Goal: Task Accomplishment & Management: Manage account settings

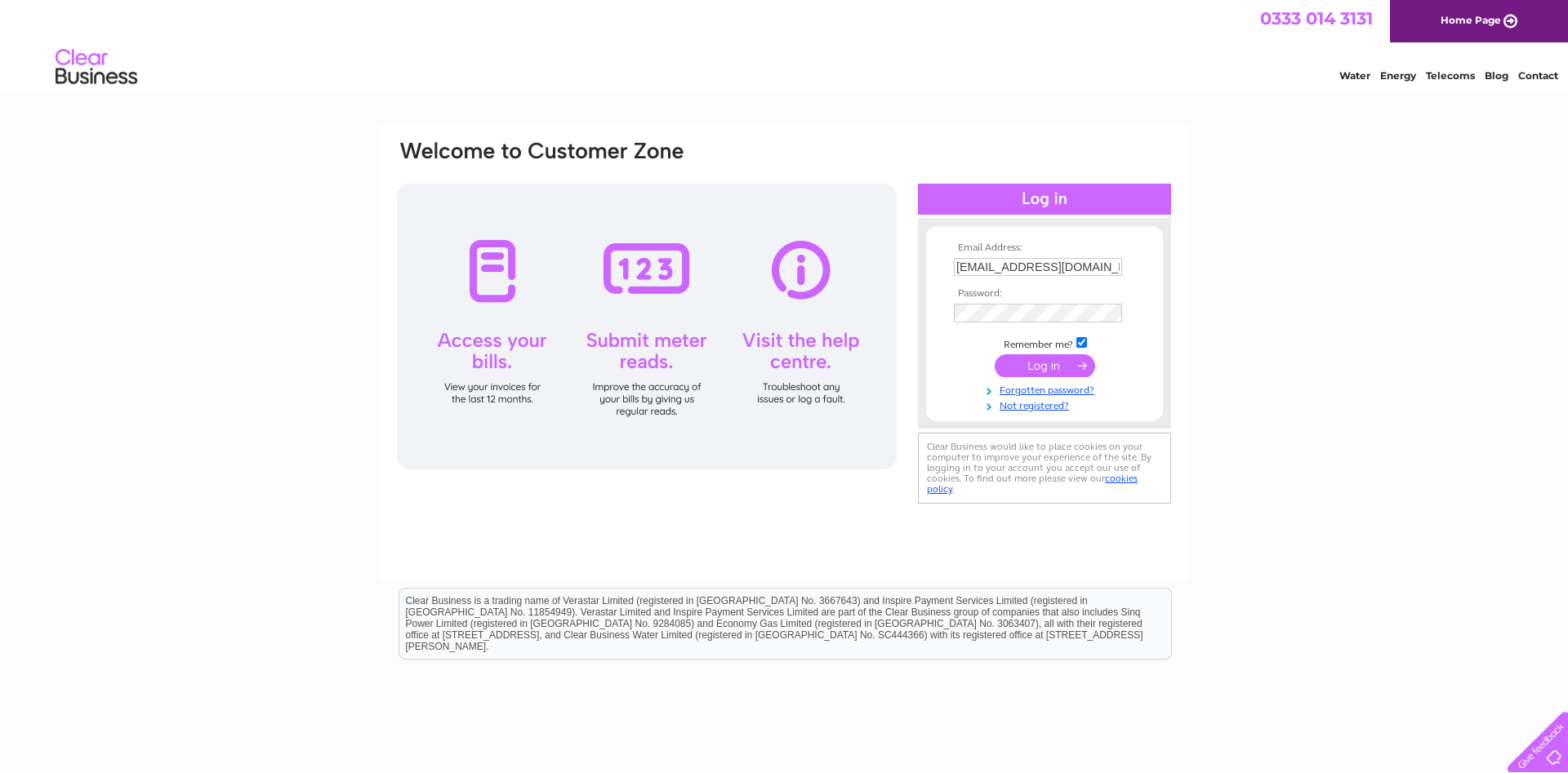
click at [1051, 366] on input "submit" at bounding box center [1045, 365] width 101 height 23
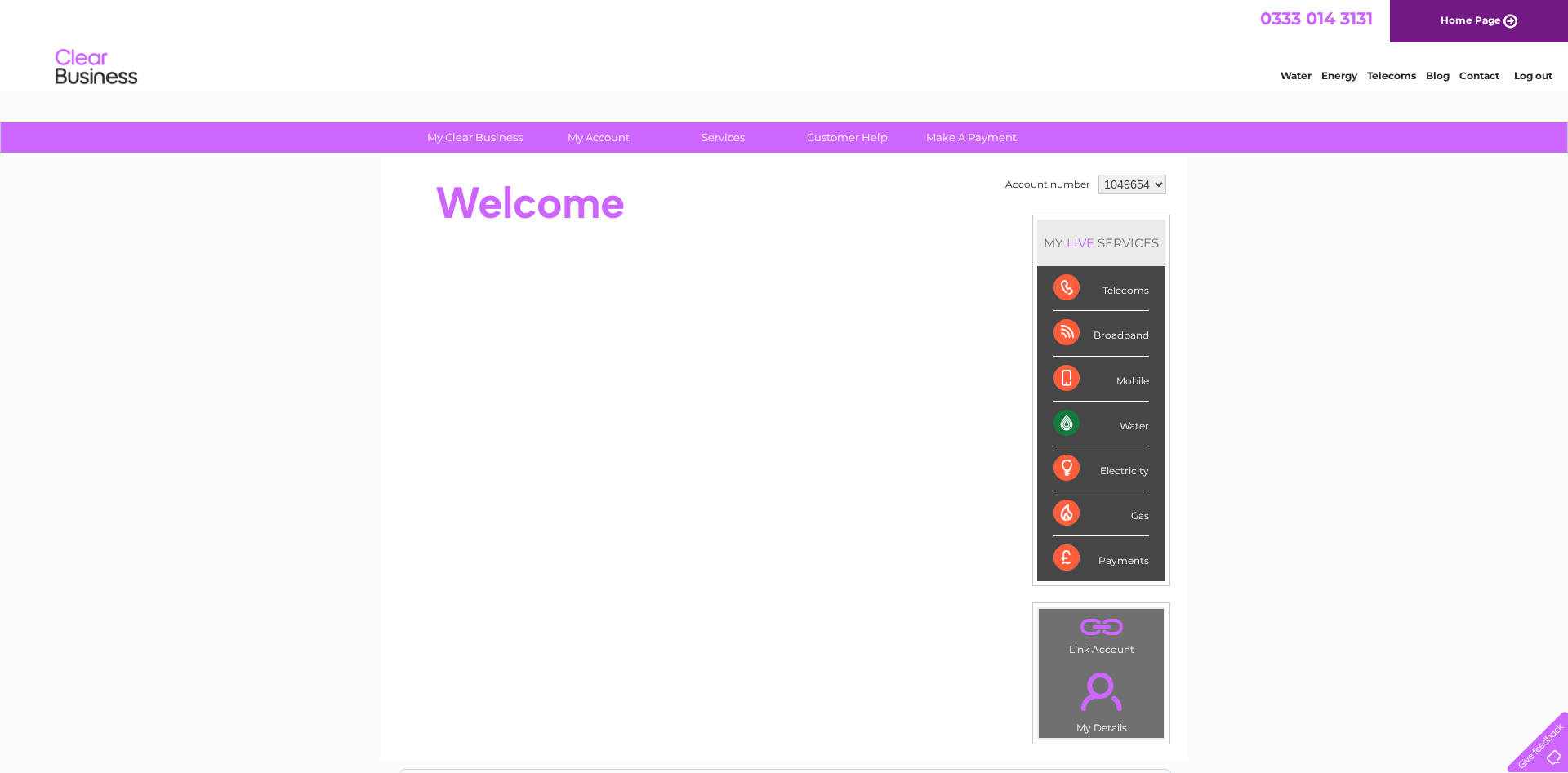
click at [1067, 424] on div "Water" at bounding box center [1101, 424] width 96 height 45
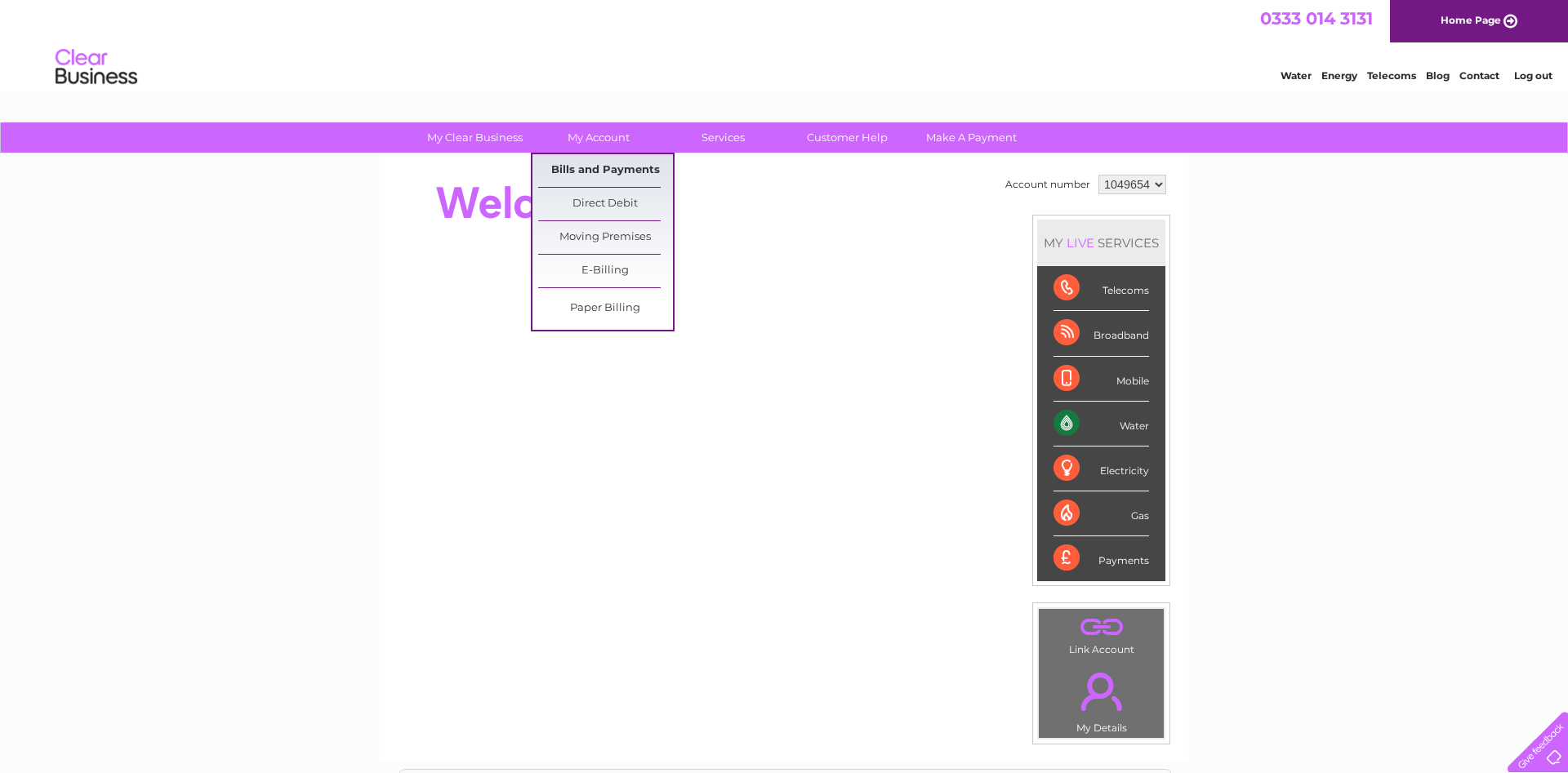
click at [601, 162] on link "Bills and Payments" at bounding box center [605, 171] width 134 height 33
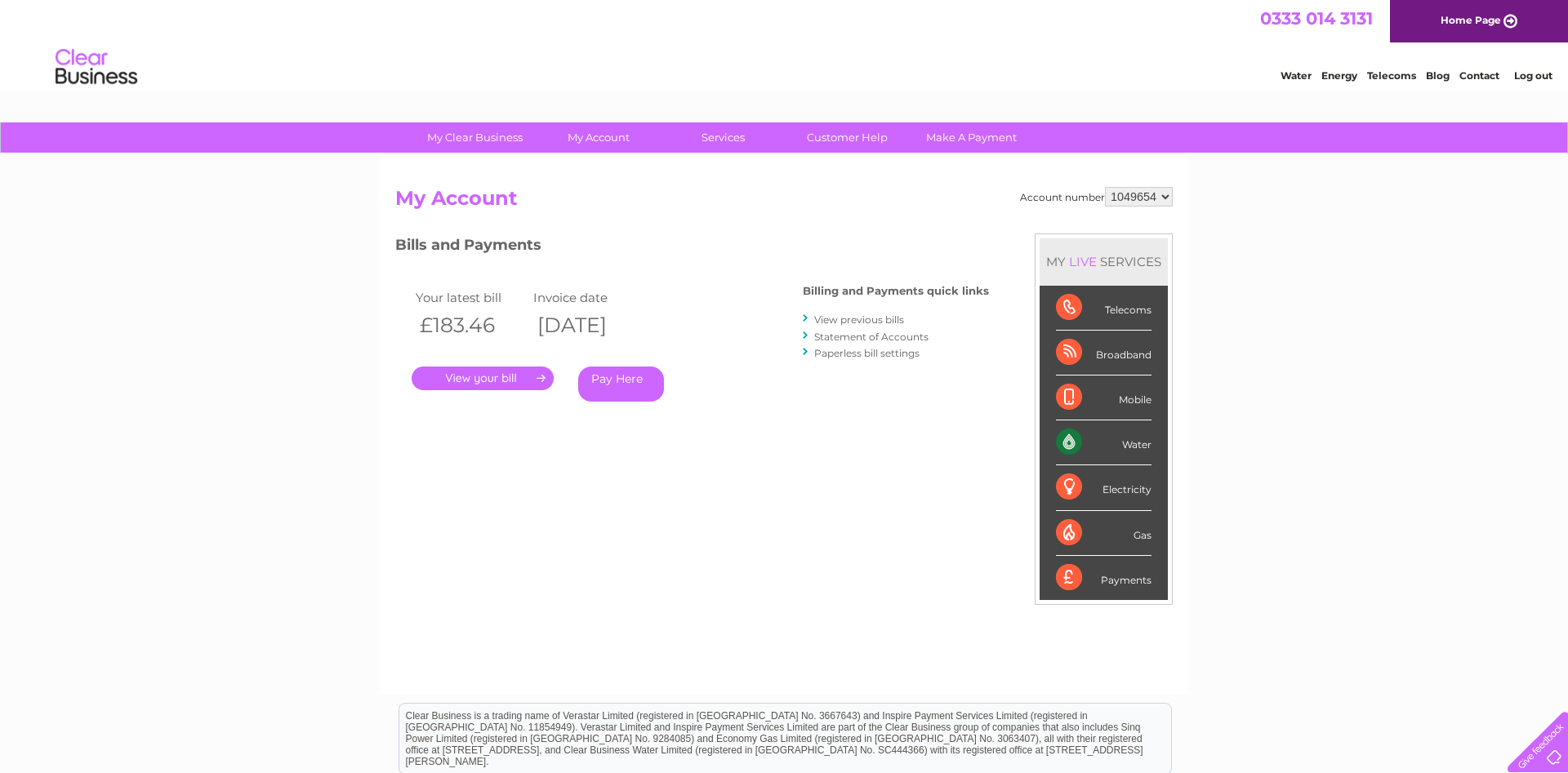
click at [487, 383] on link "." at bounding box center [482, 377] width 142 height 23
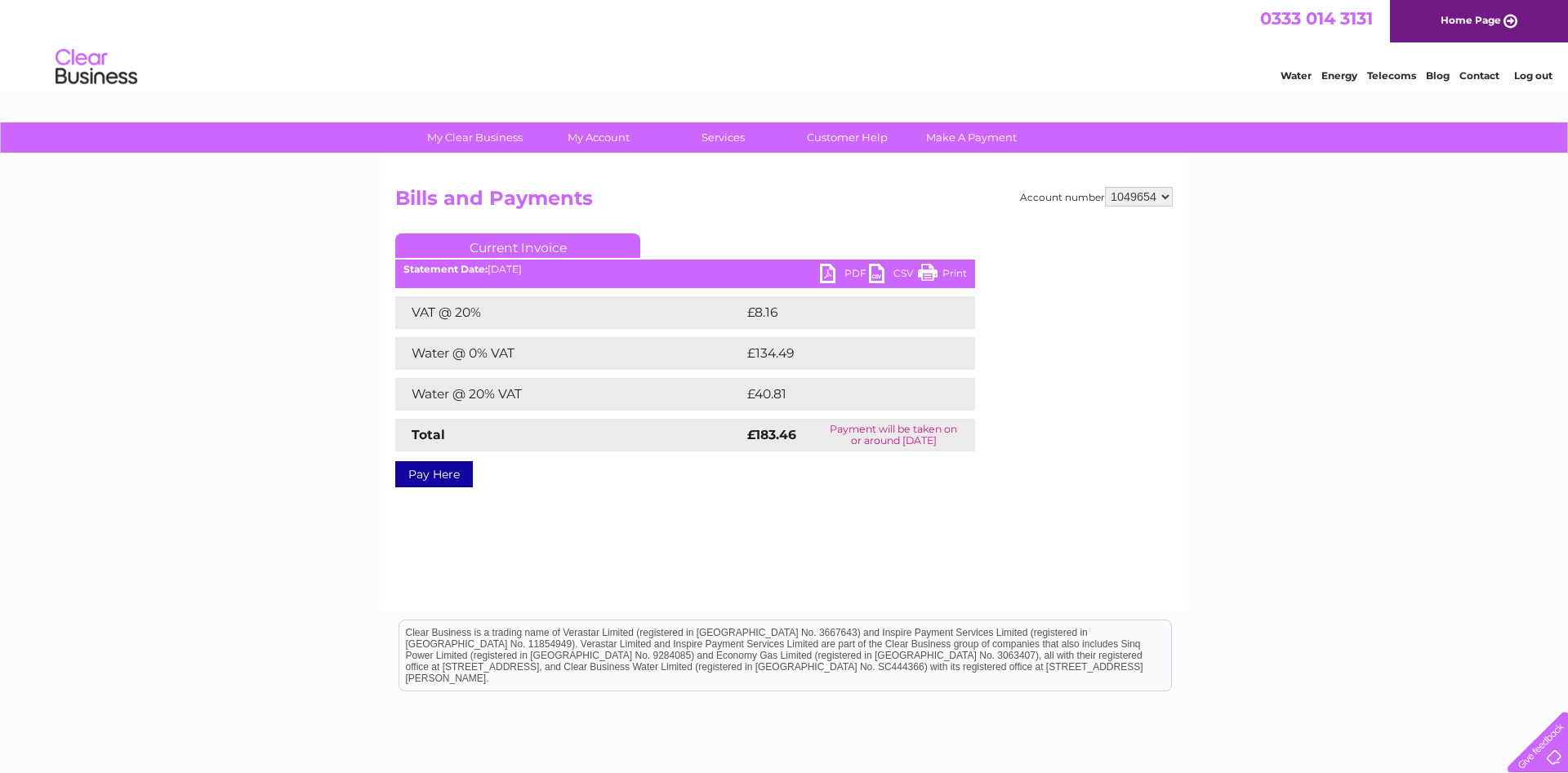
click at [848, 271] on link "PDF" at bounding box center [844, 275] width 49 height 23
